Goal: Task Accomplishment & Management: Manage account settings

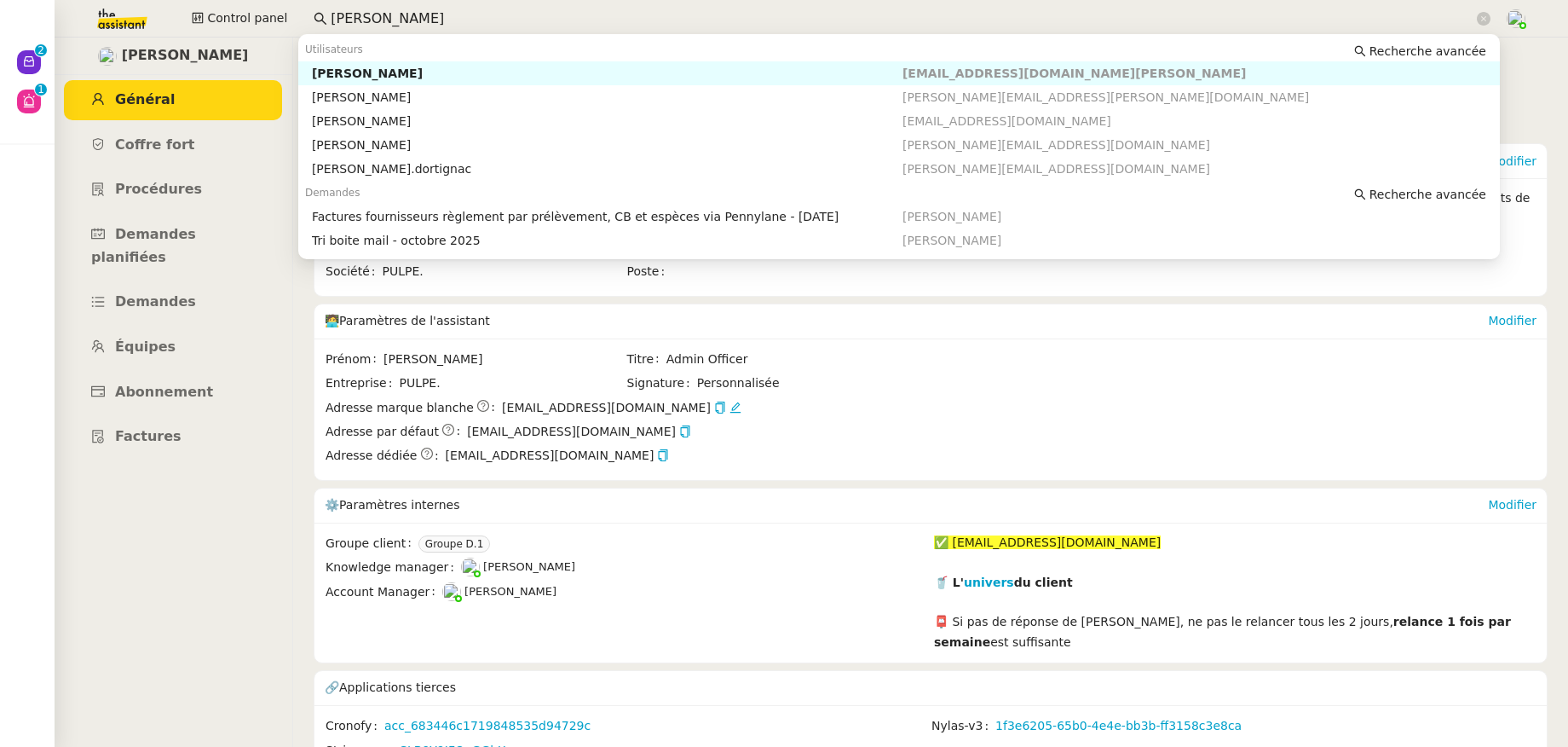
click at [472, 73] on div "Genevieve Landsmann" at bounding box center [607, 73] width 590 height 15
type input "genevieve"
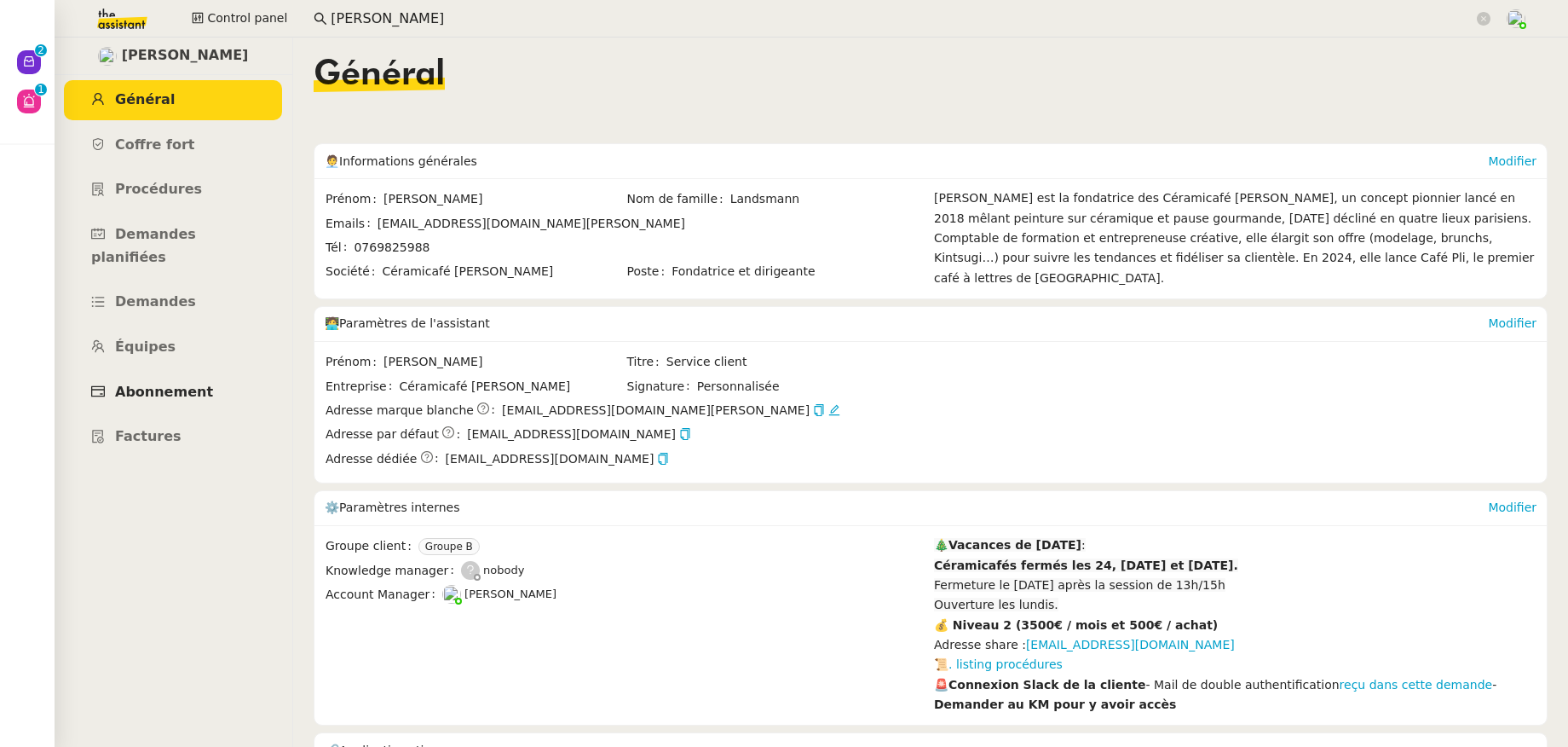
click at [180, 383] on span "Abonnement" at bounding box center [163, 391] width 98 height 16
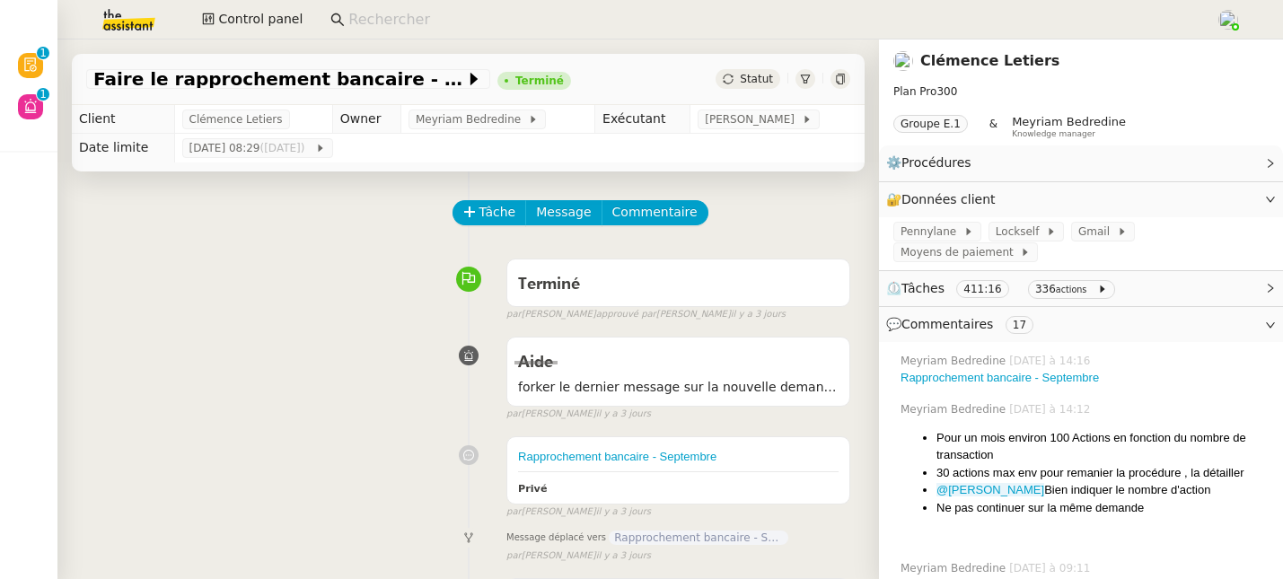
click at [385, 24] on input at bounding box center [772, 20] width 849 height 24
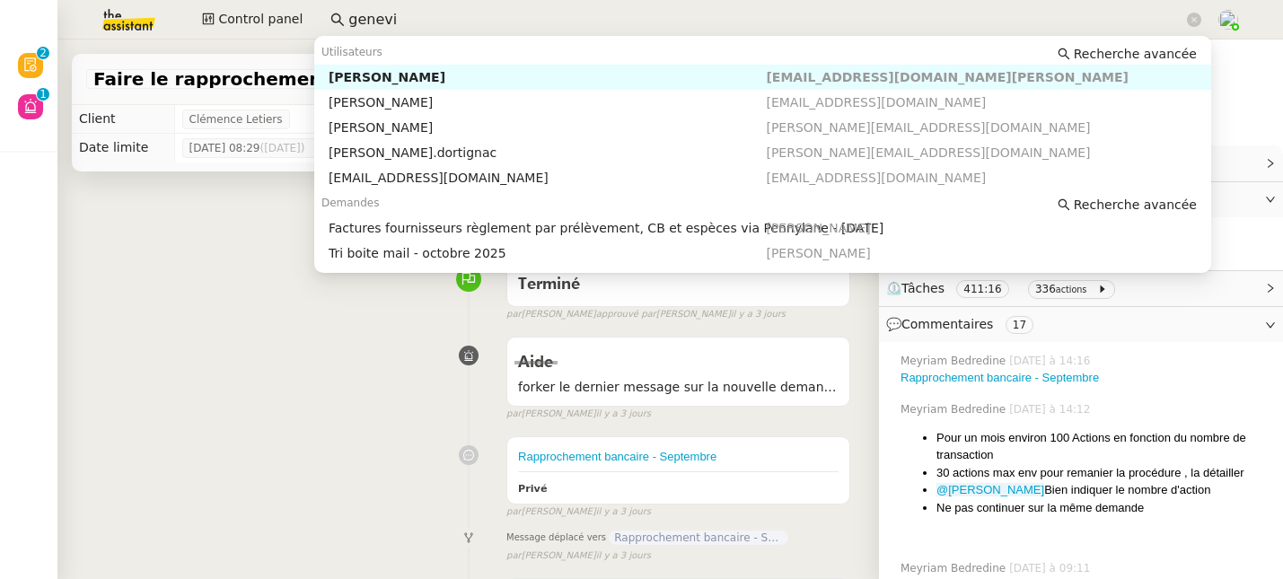
click at [352, 79] on div "[PERSON_NAME]" at bounding box center [548, 77] width 438 height 16
type input "genevi"
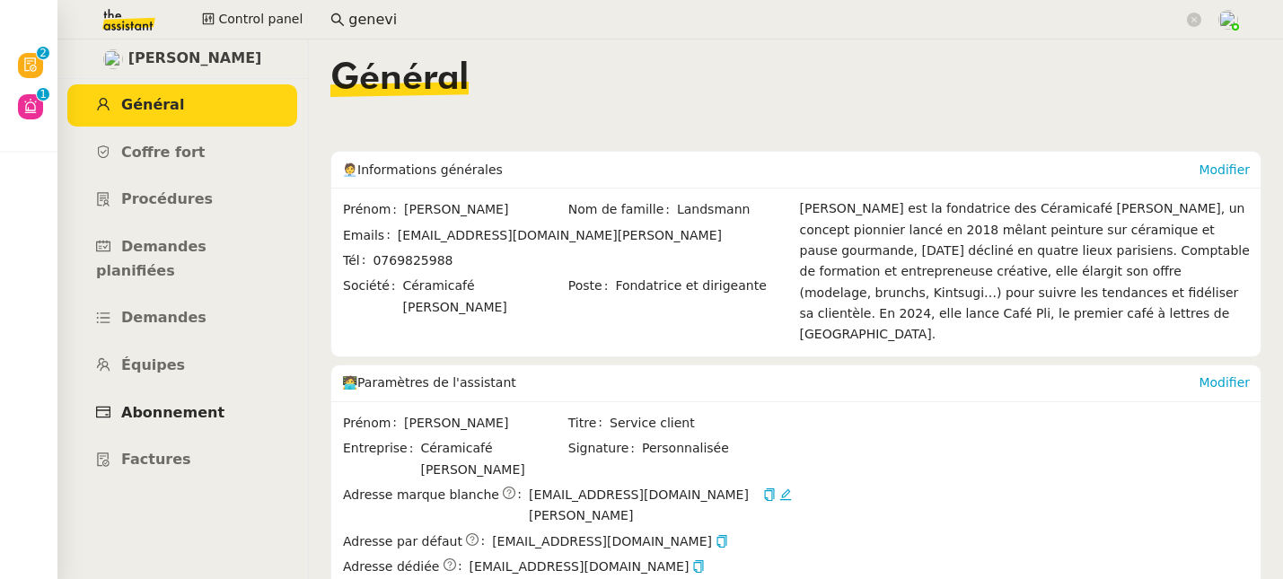
click at [177, 404] on span "Abonnement" at bounding box center [172, 412] width 103 height 17
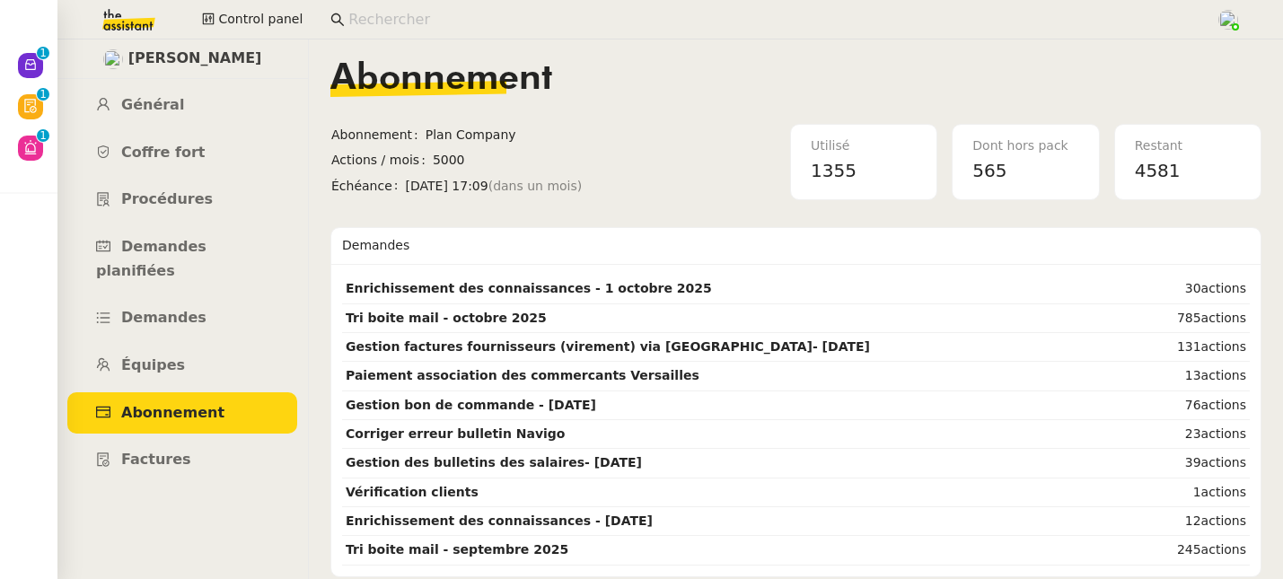
scroll to position [7, 0]
